Goal: Task Accomplishment & Management: Use online tool/utility

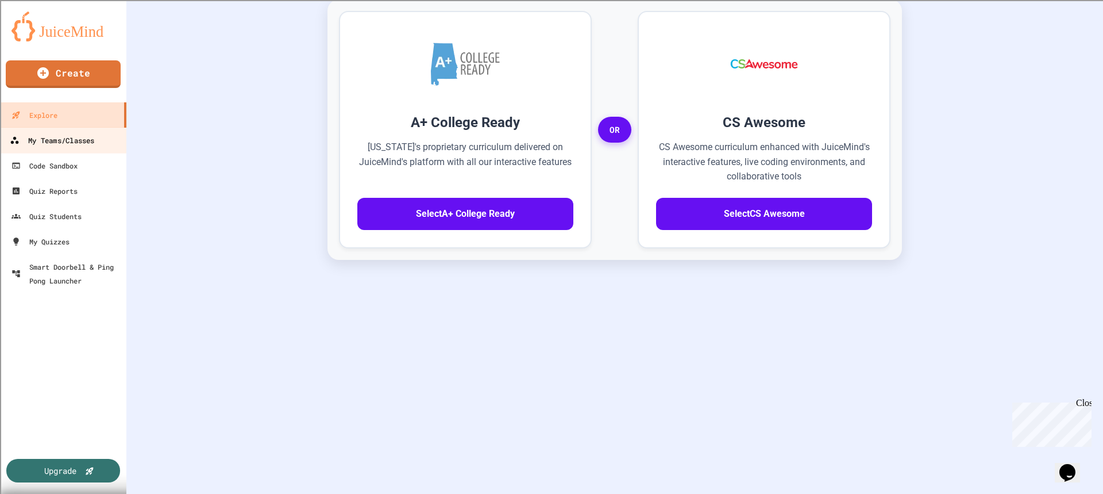
scroll to position [169, 0]
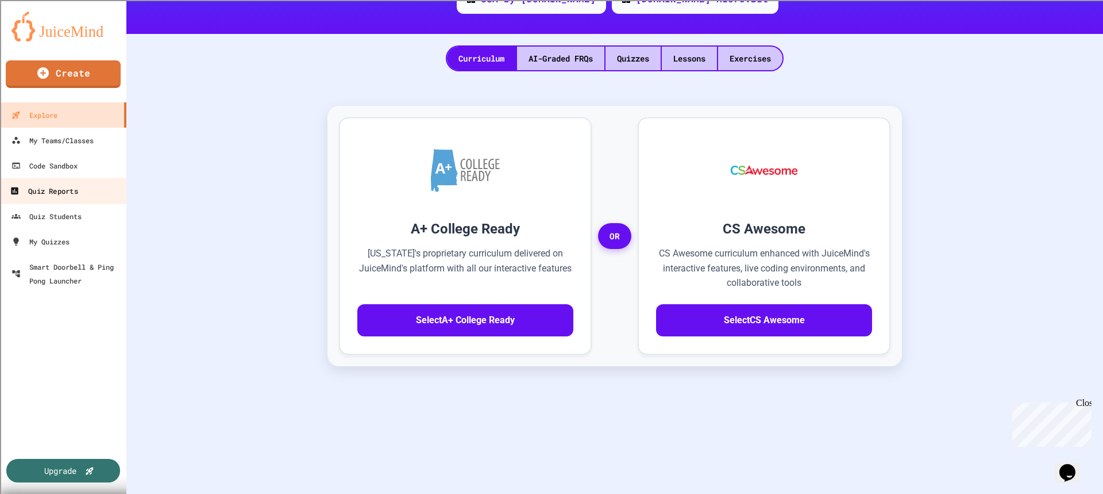
click at [68, 195] on div "Quiz Reports" at bounding box center [44, 191] width 68 height 14
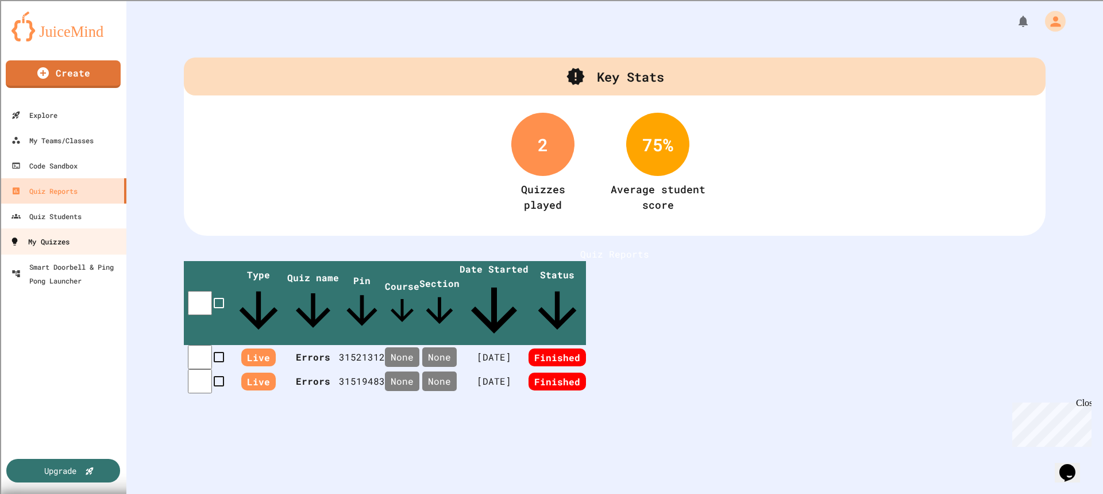
click at [66, 245] on div "My Quizzes" at bounding box center [40, 241] width 60 height 14
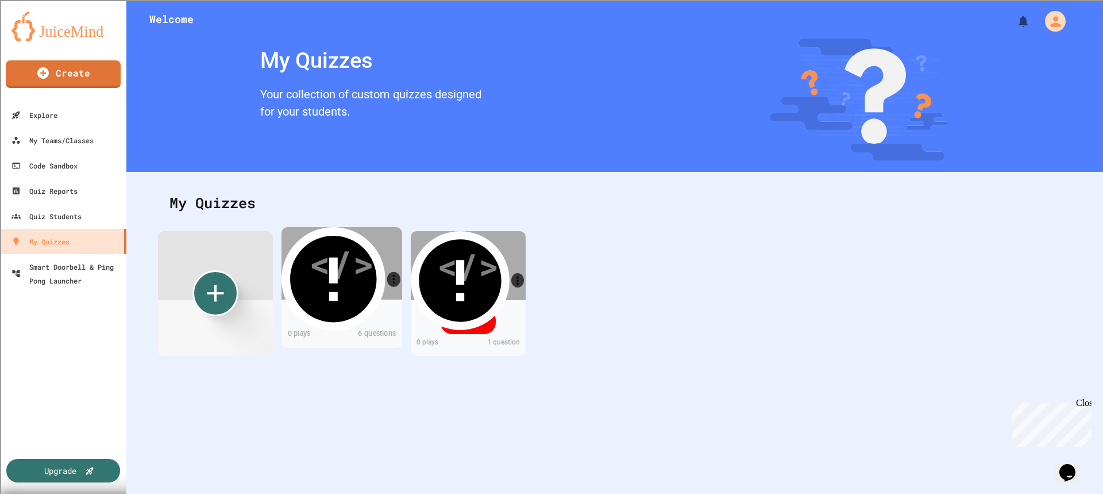
click at [322, 271] on div "</>" at bounding box center [341, 263] width 65 height 55
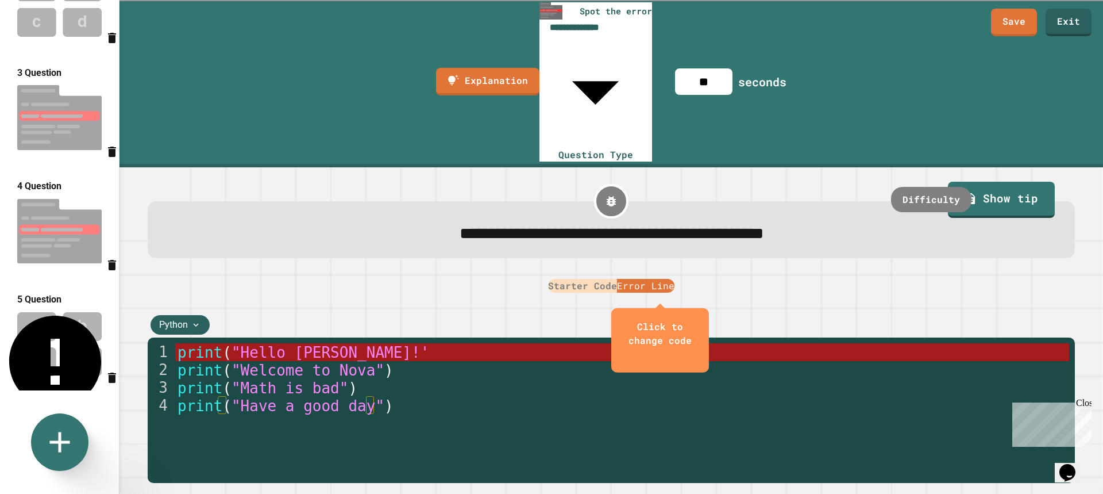
scroll to position [230, 0]
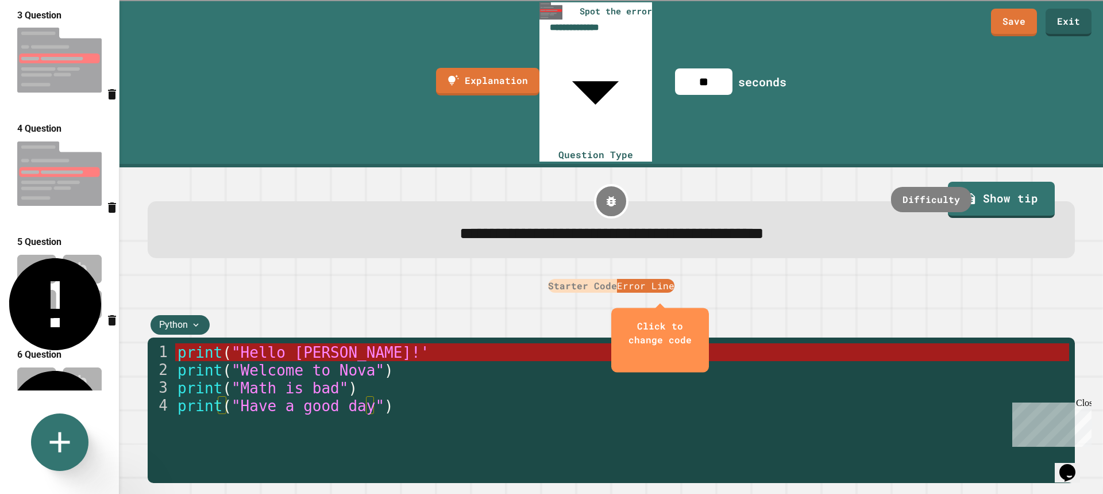
click at [72, 258] on img at bounding box center [59, 286] width 119 height 75
type input "**********"
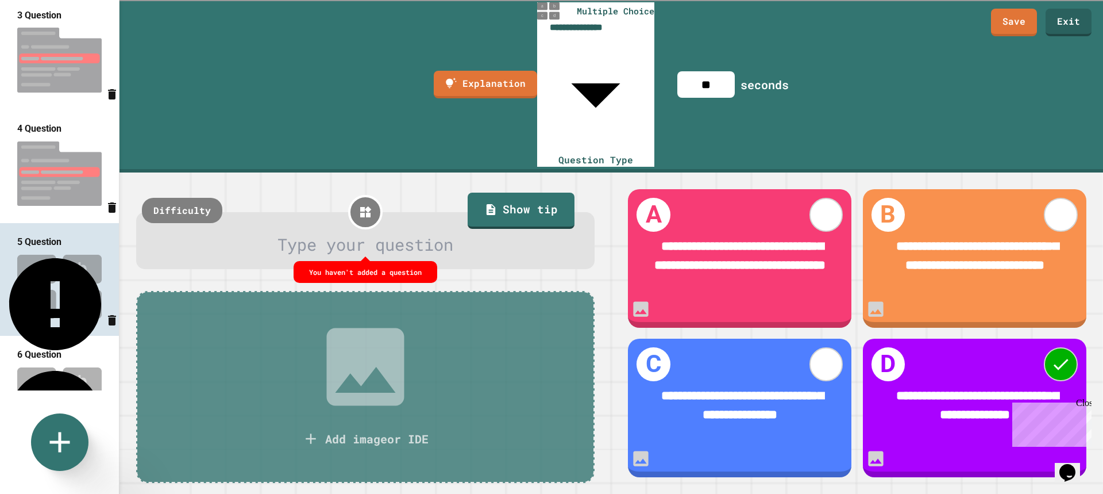
click at [53, 364] on img at bounding box center [59, 398] width 119 height 75
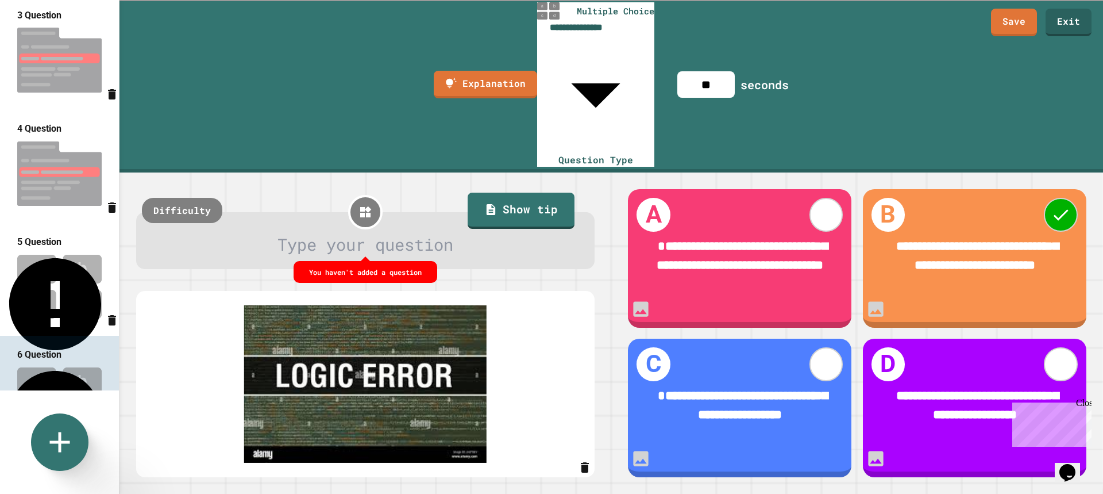
click at [62, 257] on img at bounding box center [59, 286] width 119 height 75
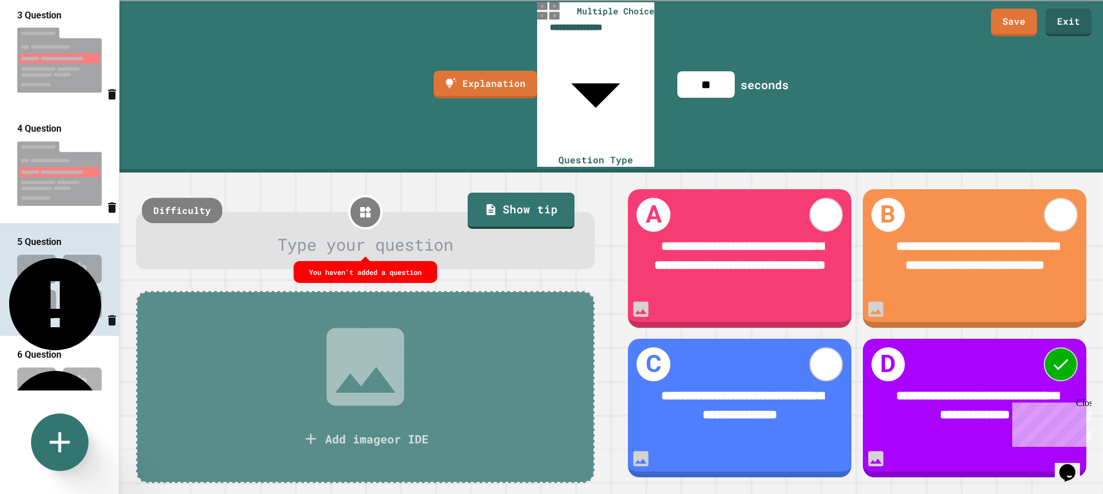
click at [68, 361] on img at bounding box center [59, 398] width 119 height 75
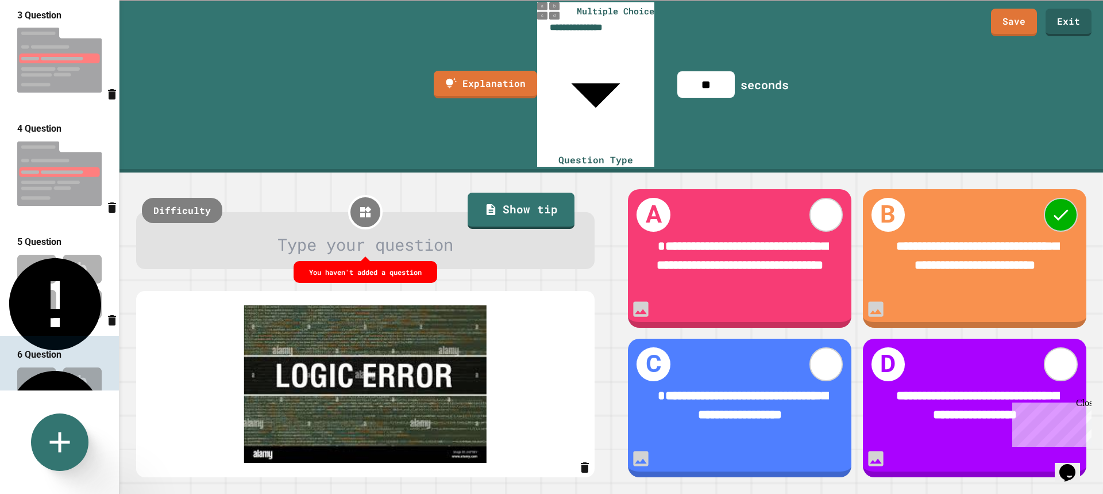
click at [367, 232] on div at bounding box center [366, 244] width 418 height 25
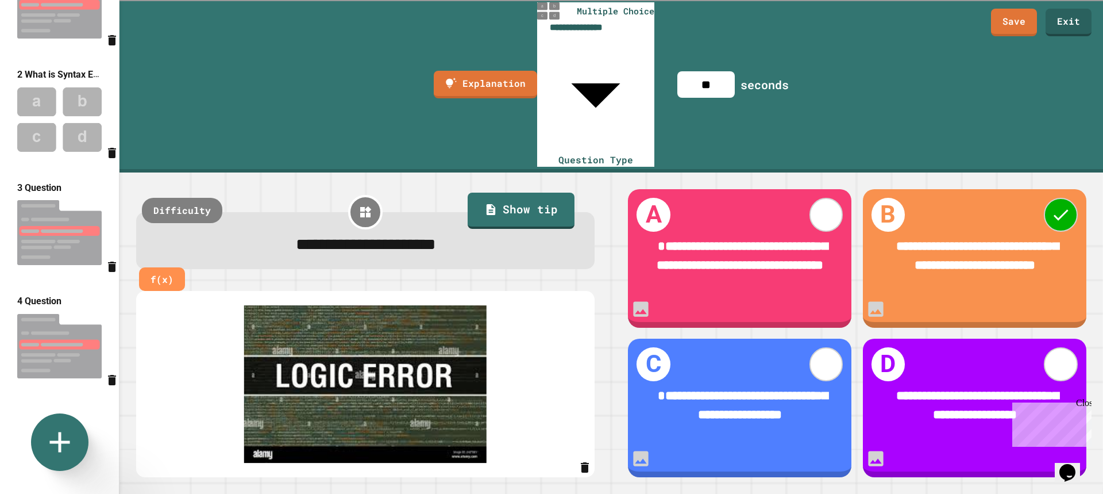
scroll to position [0, 0]
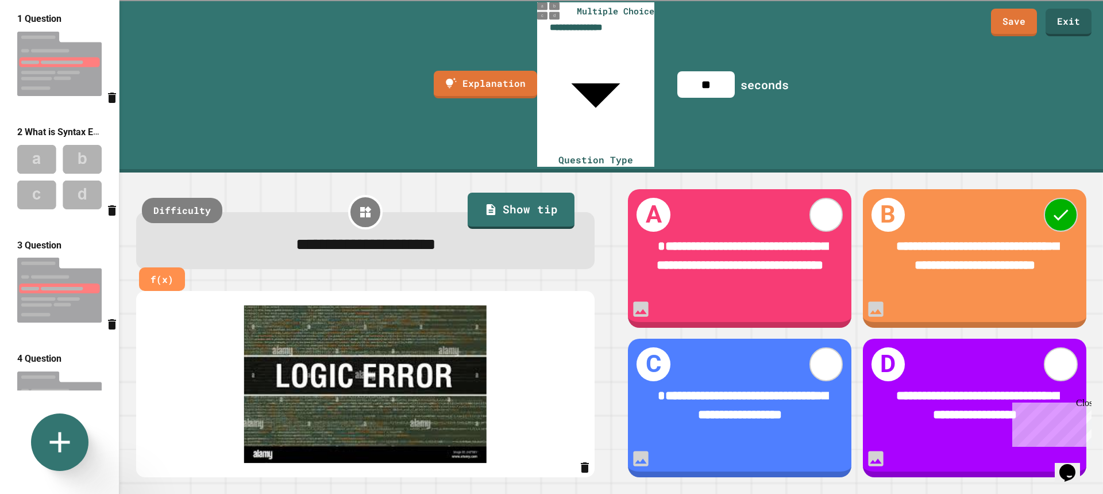
click at [68, 80] on img at bounding box center [59, 64] width 119 height 76
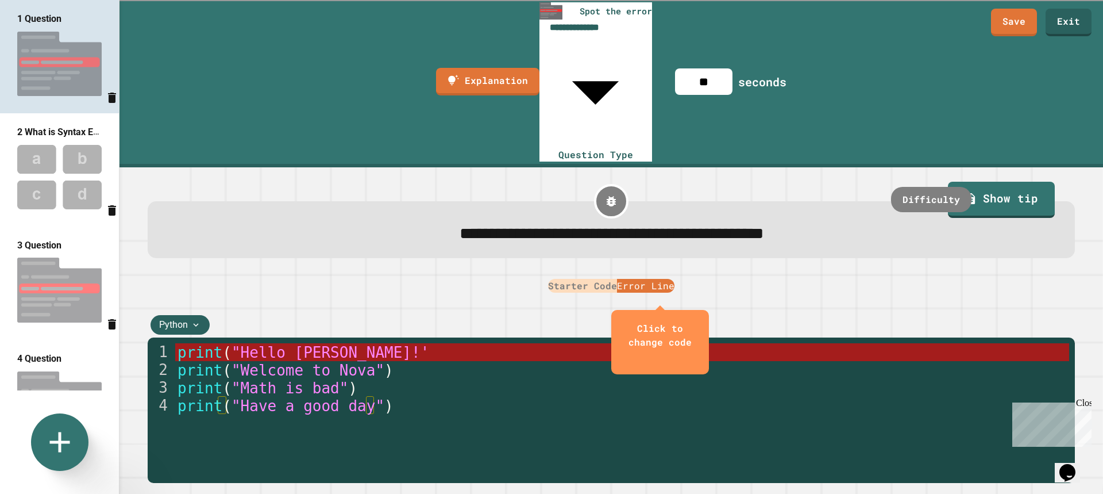
click at [76, 155] on img at bounding box center [59, 176] width 119 height 75
type input "**********"
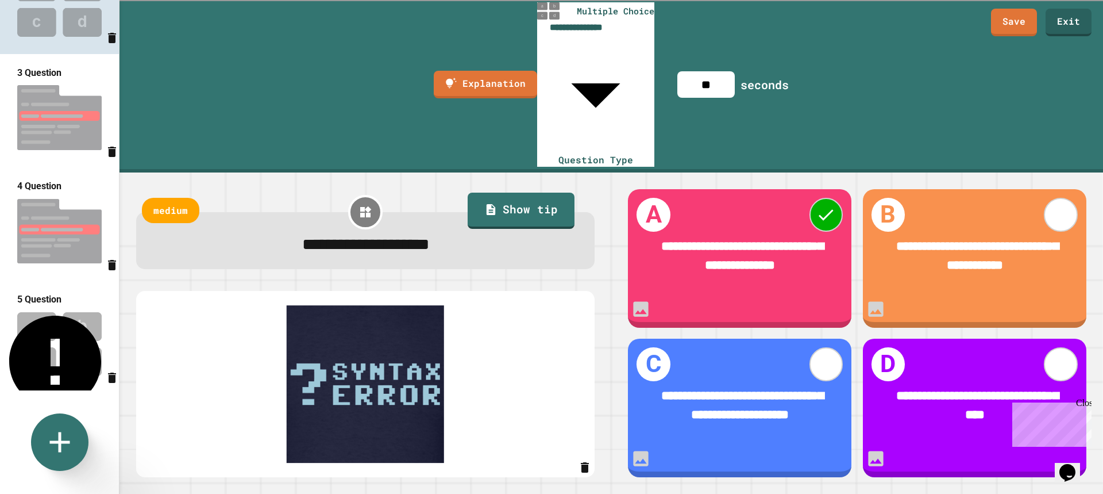
scroll to position [230, 0]
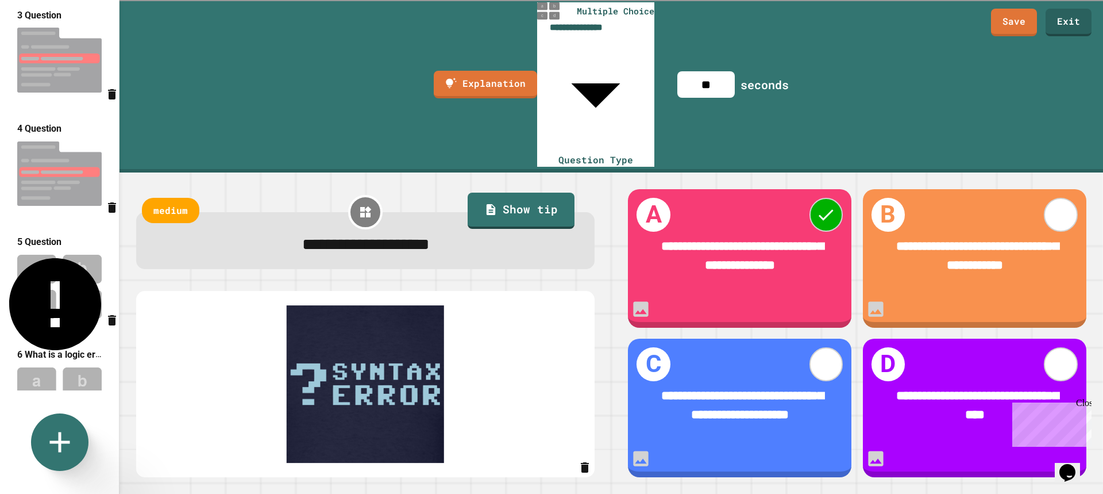
click at [69, 263] on img at bounding box center [59, 286] width 119 height 75
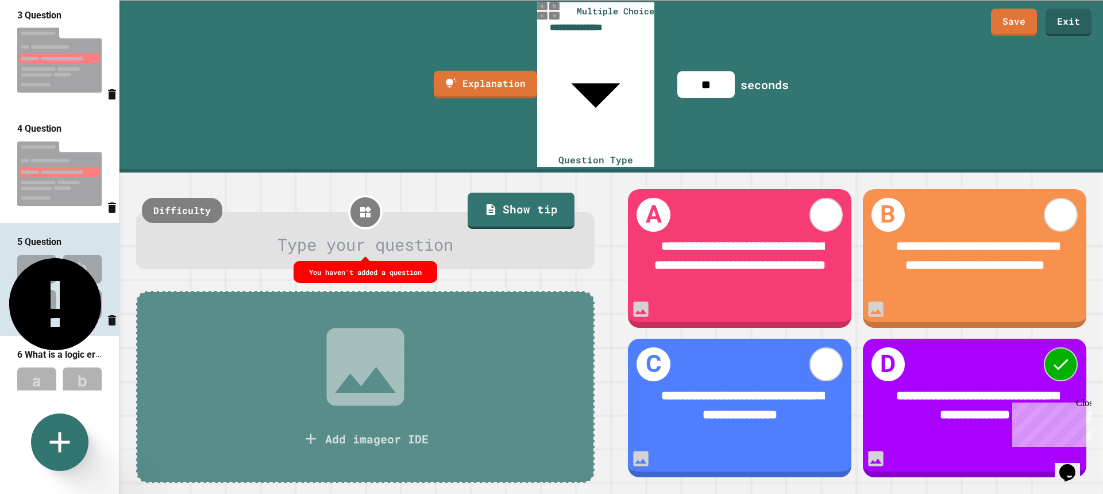
click at [312, 232] on div at bounding box center [366, 244] width 418 height 25
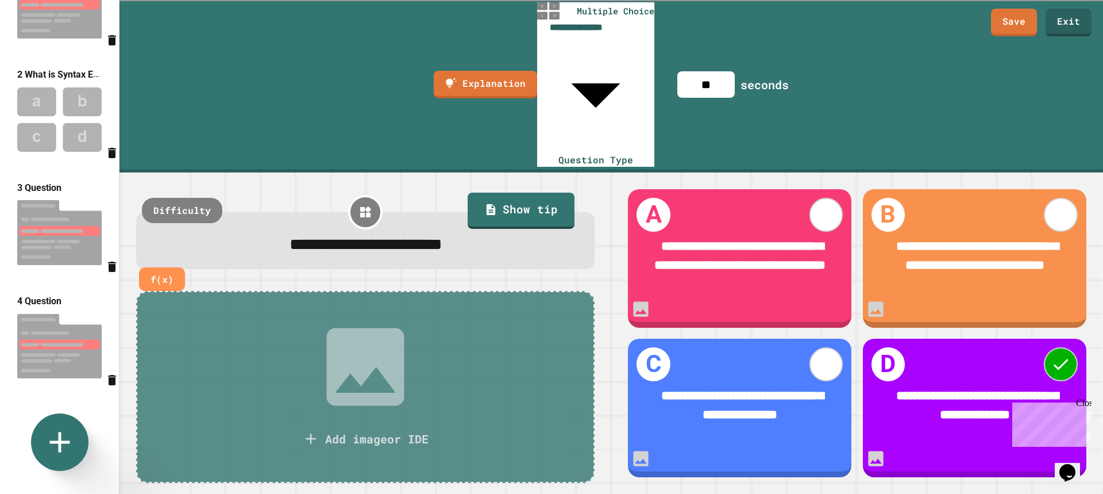
scroll to position [0, 0]
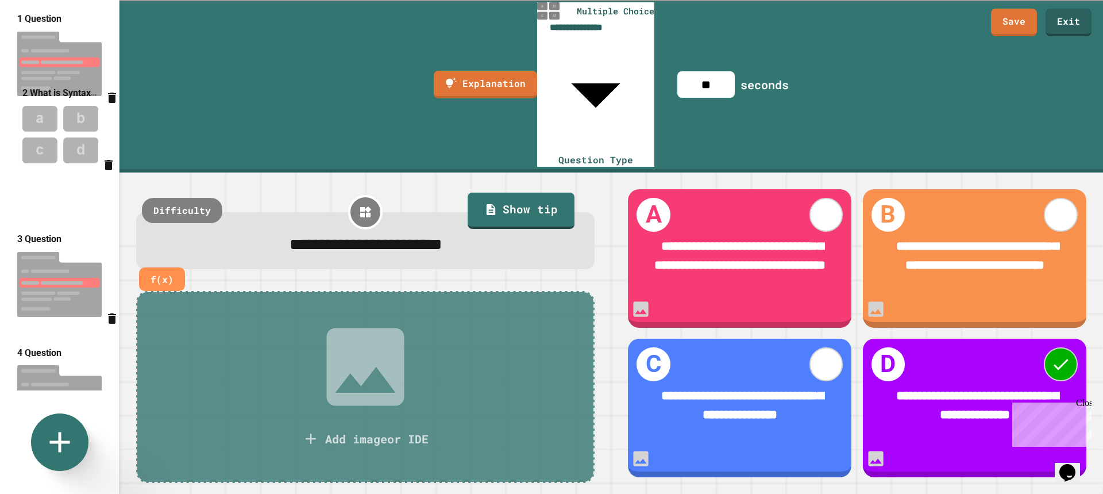
drag, startPoint x: 49, startPoint y: 119, endPoint x: 103, endPoint y: 141, distance: 58.8
click at [94, 139] on div "1 Question 2 What is Syntax Error 3 Question 4 Question 5 What is a runtime err…" at bounding box center [59, 195] width 119 height 390
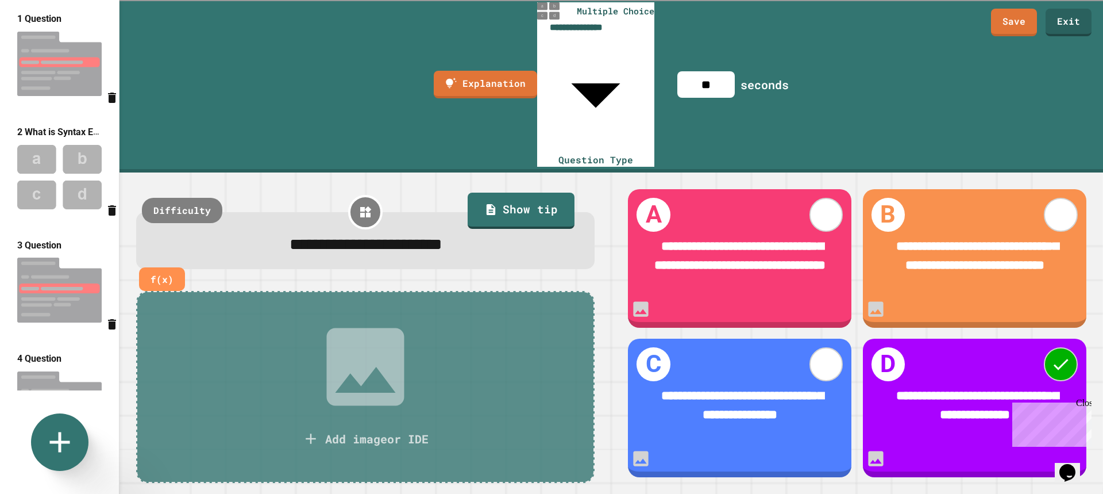
click at [57, 147] on img at bounding box center [59, 176] width 119 height 75
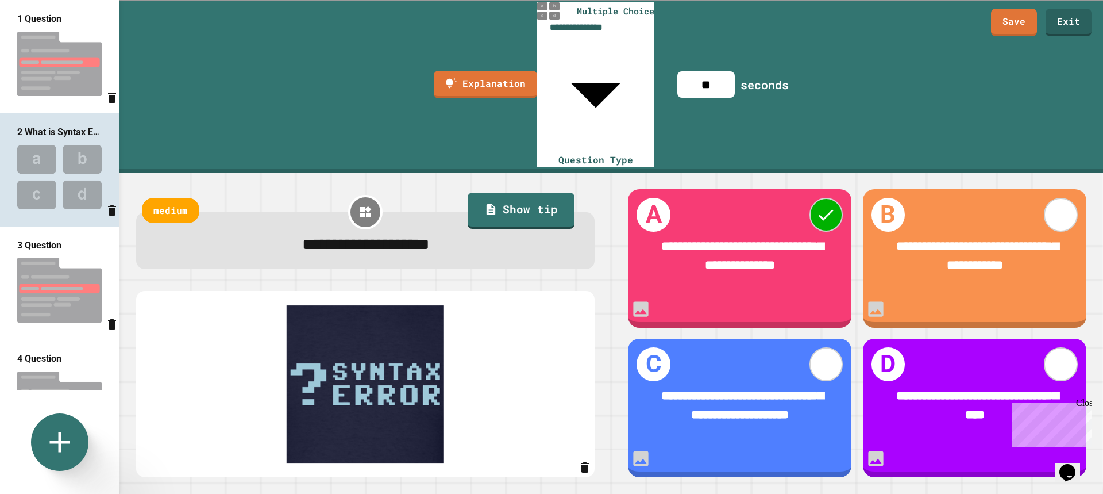
scroll to position [230, 0]
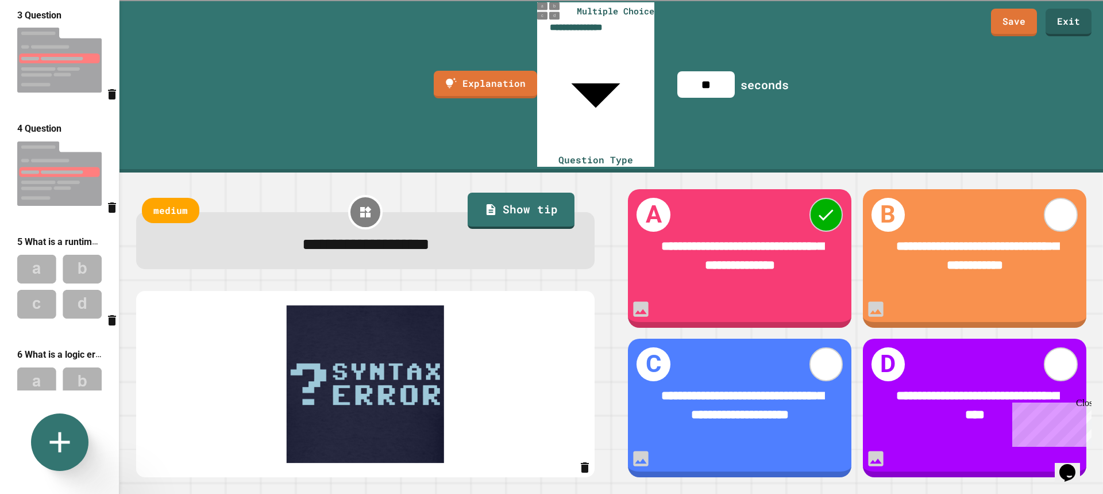
click at [74, 264] on img at bounding box center [59, 286] width 119 height 75
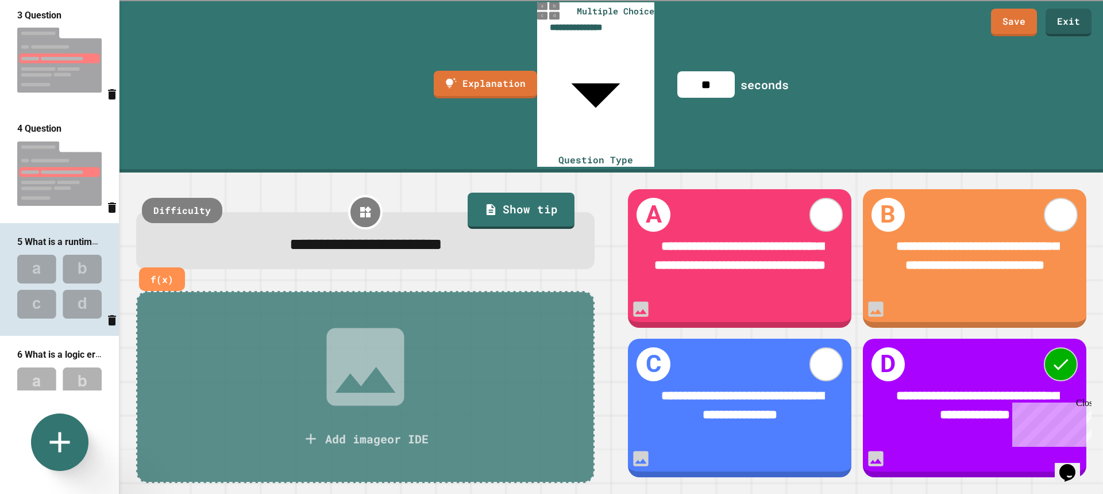
click at [355, 236] on span "**********" at bounding box center [366, 244] width 153 height 16
click at [432, 236] on span "**********" at bounding box center [366, 244] width 153 height 16
click at [38, 363] on img at bounding box center [59, 398] width 119 height 75
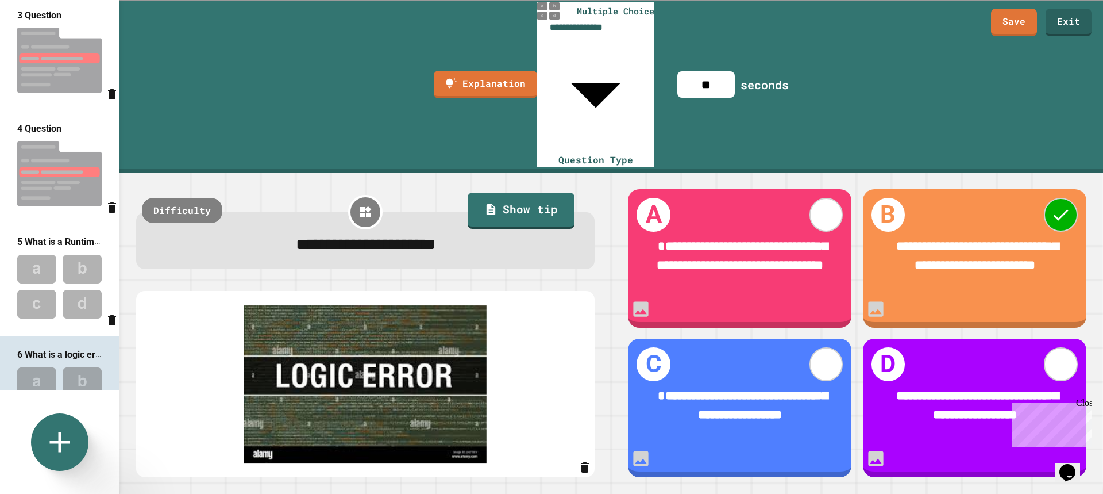
click at [360, 236] on span "**********" at bounding box center [366, 244] width 140 height 16
click at [362, 236] on span "**********" at bounding box center [366, 244] width 140 height 16
click at [423, 236] on span "**********" at bounding box center [366, 244] width 140 height 16
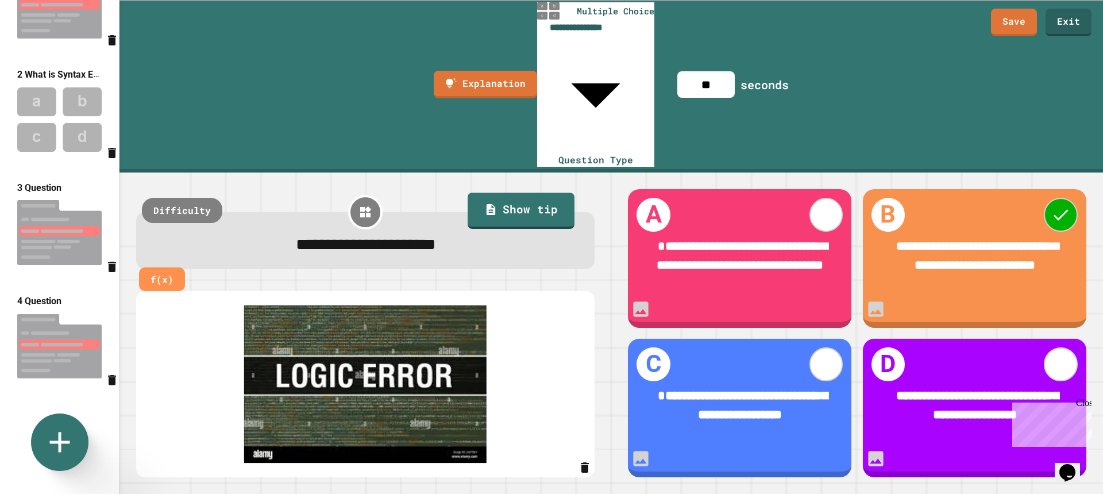
scroll to position [172, 0]
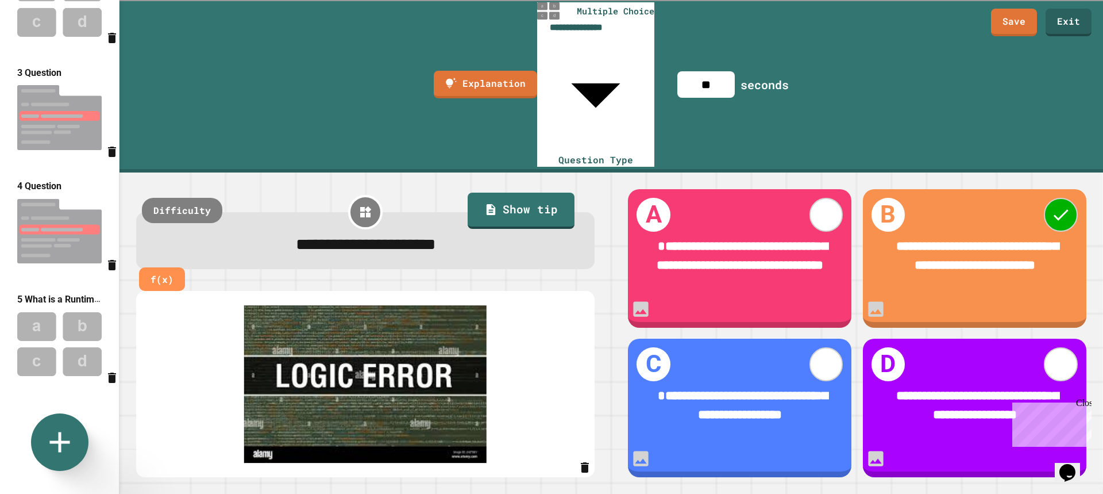
click at [66, 228] on img at bounding box center [59, 231] width 119 height 76
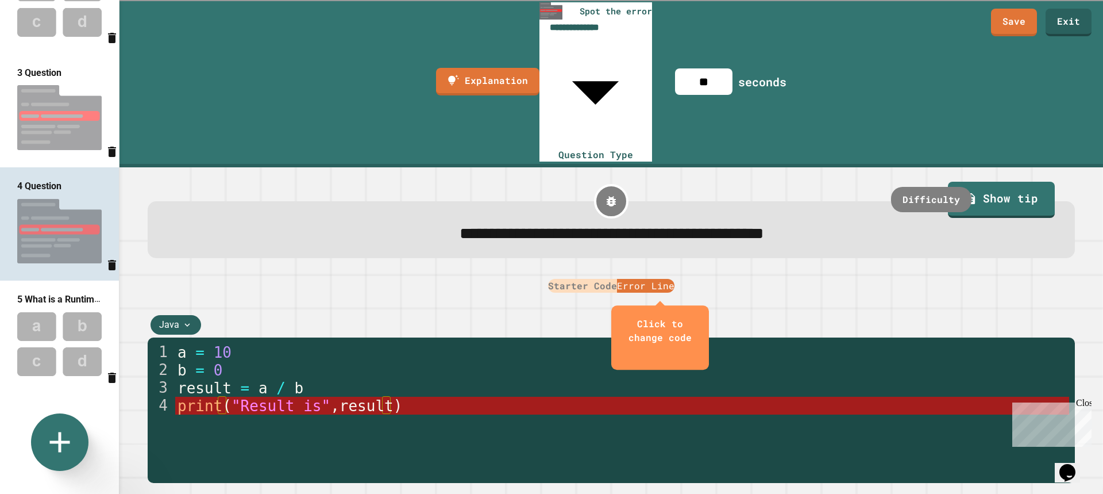
click at [38, 116] on img at bounding box center [59, 117] width 119 height 76
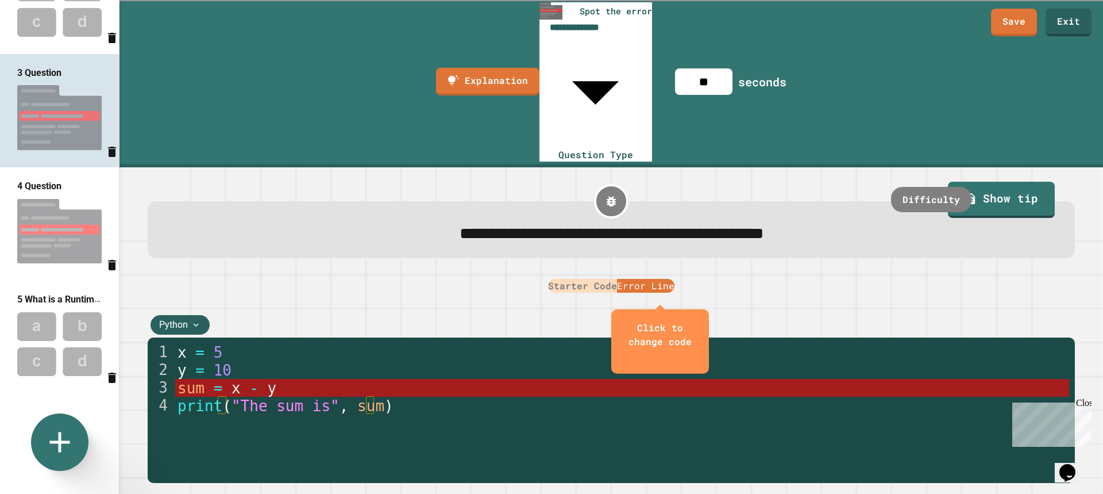
click at [41, 310] on img at bounding box center [59, 343] width 119 height 75
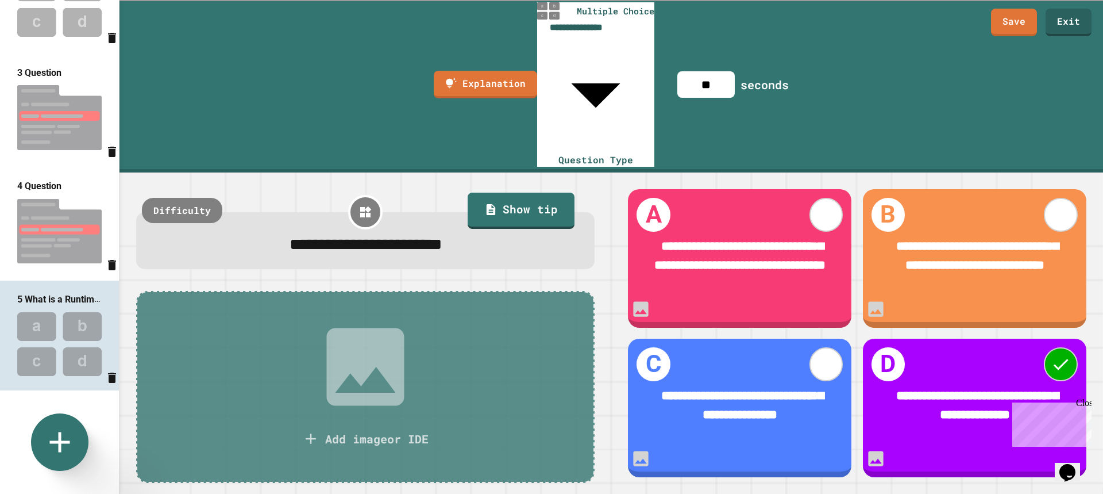
click at [32, 220] on img at bounding box center [59, 231] width 119 height 76
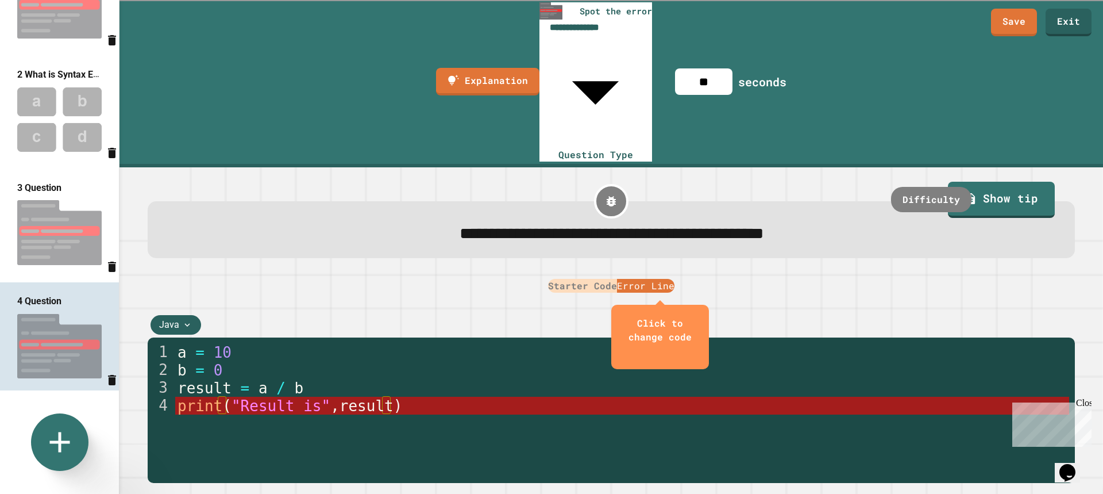
scroll to position [0, 0]
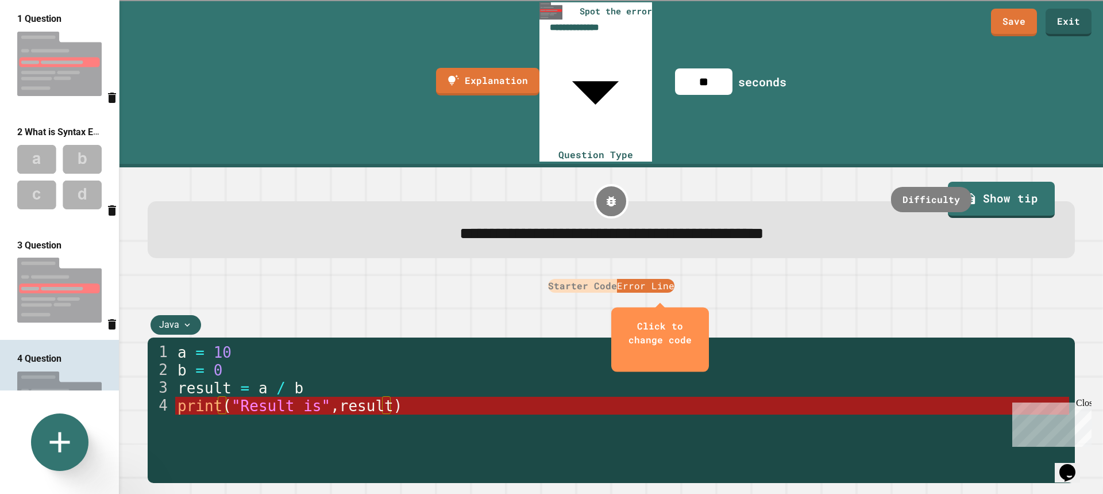
click at [64, 79] on img at bounding box center [59, 64] width 119 height 76
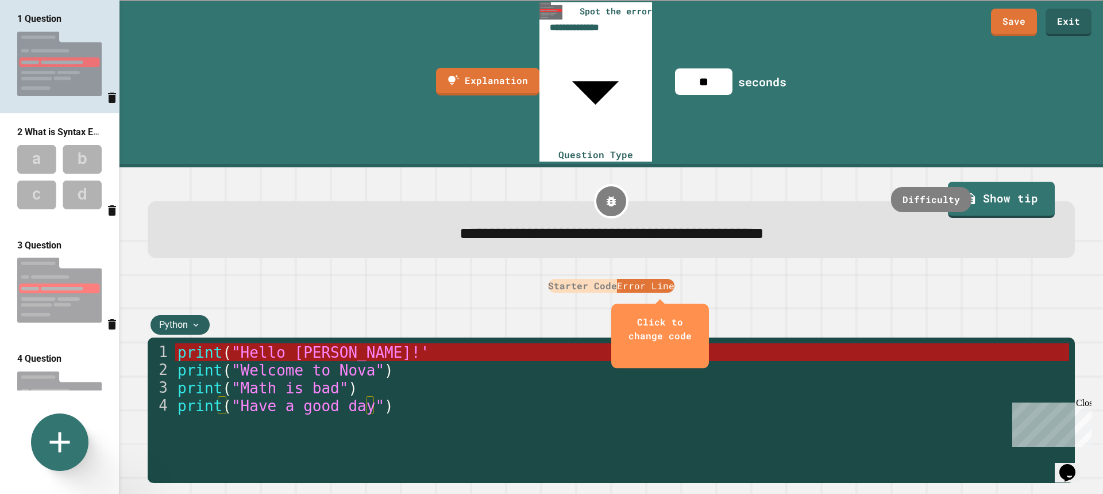
scroll to position [230, 0]
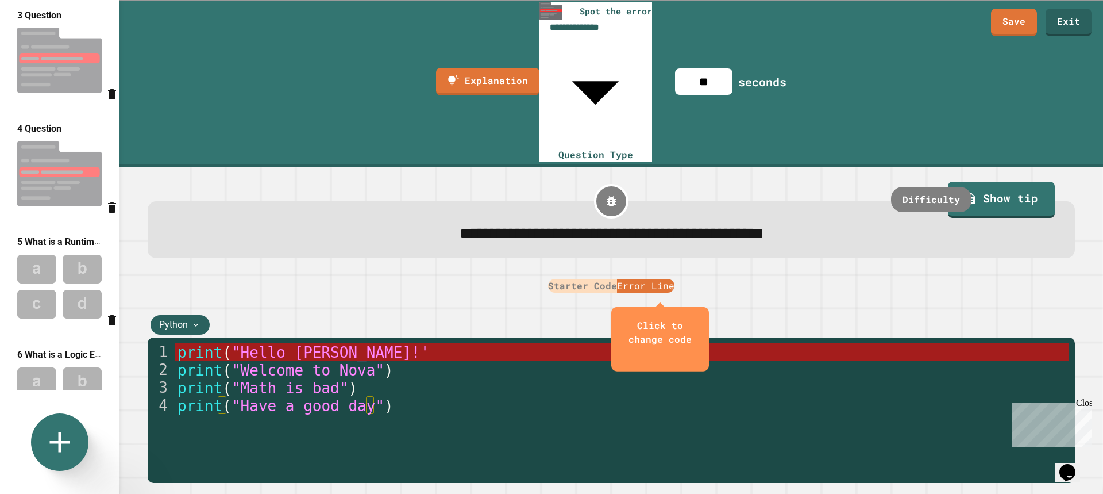
click at [61, 361] on img at bounding box center [59, 398] width 119 height 75
type input "**********"
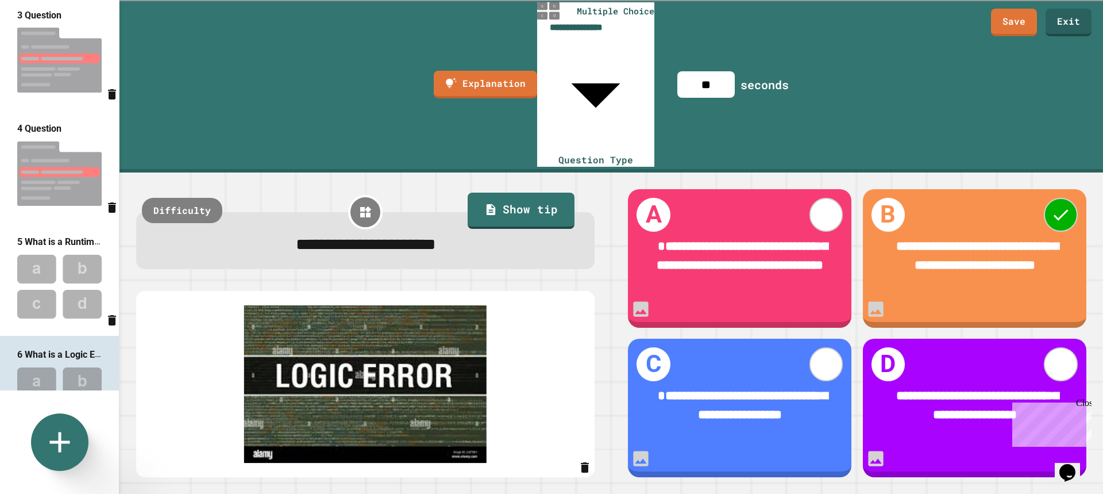
click at [65, 271] on img at bounding box center [59, 286] width 119 height 75
